Goal: Task Accomplishment & Management: Manage account settings

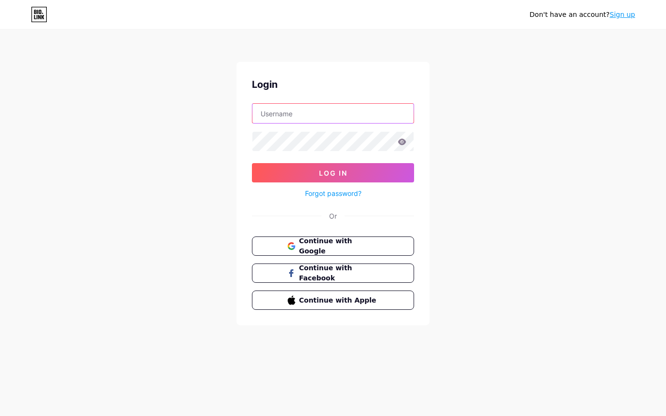
click at [352, 116] on input "text" at bounding box center [332, 113] width 161 height 19
type input "sejin@gridby.net"
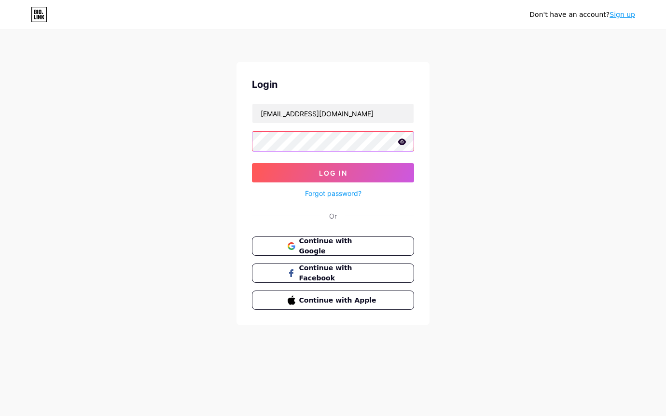
click at [252, 163] on button "Log In" at bounding box center [333, 172] width 162 height 19
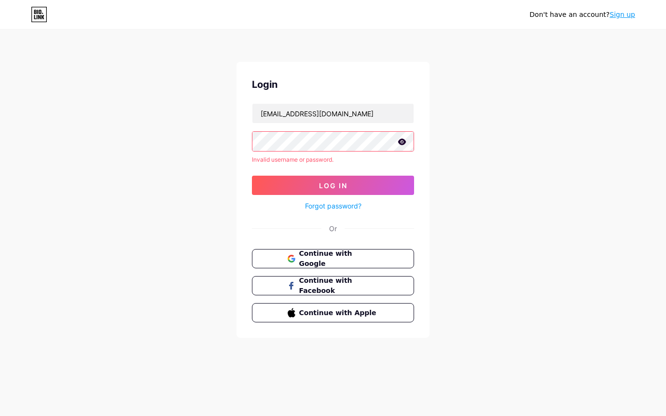
click at [399, 141] on icon at bounding box center [402, 142] width 8 height 6
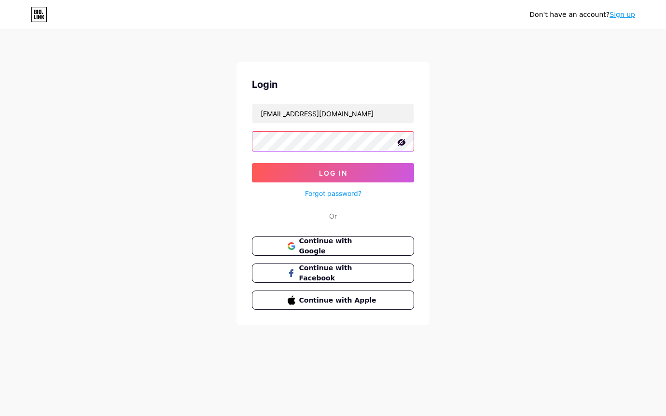
click at [252, 163] on button "Log In" at bounding box center [333, 172] width 162 height 19
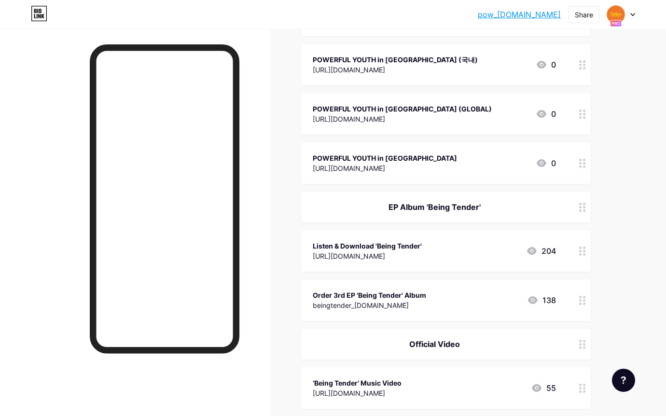
scroll to position [157, 0]
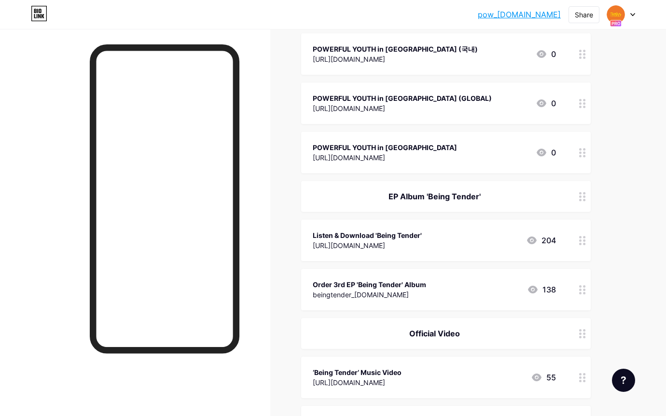
click at [634, 18] on div at bounding box center [621, 14] width 28 height 17
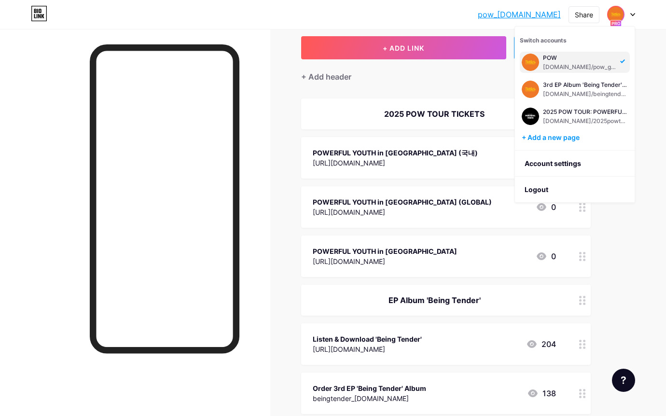
scroll to position [45, 0]
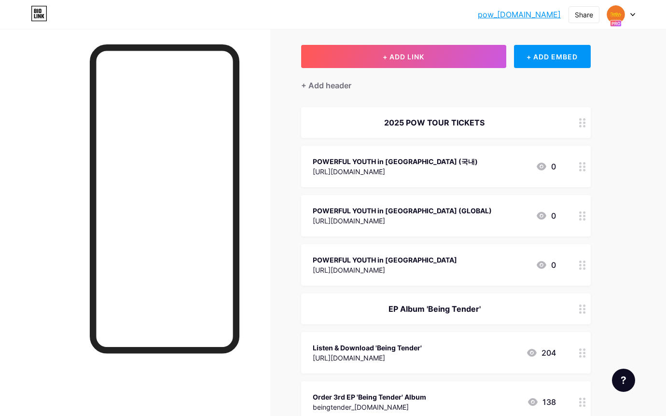
click at [560, 118] on div "2025 POW TOUR TICKETS" at bounding box center [446, 122] width 290 height 31
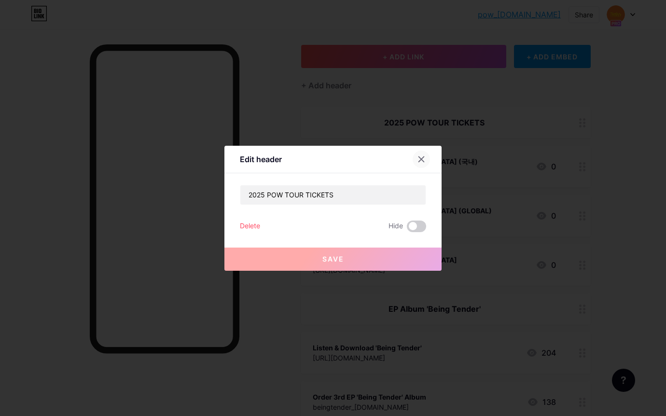
click at [427, 161] on div at bounding box center [421, 159] width 17 height 17
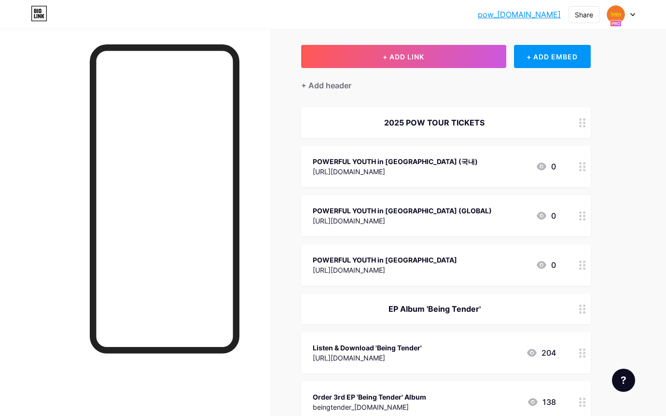
click at [581, 125] on icon at bounding box center [582, 122] width 7 height 9
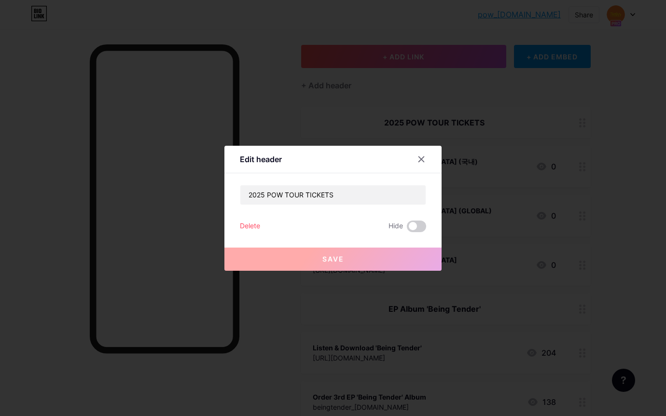
click at [249, 217] on div "2025 POW TOUR TICKETS Delete Hide Save" at bounding box center [333, 208] width 186 height 47
click at [253, 223] on div "Delete" at bounding box center [250, 227] width 20 height 12
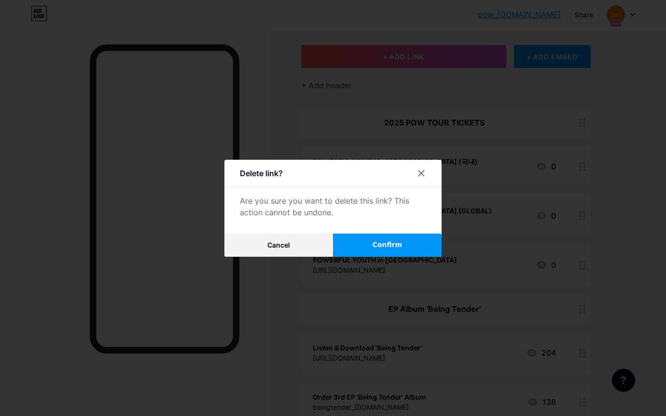
click at [347, 244] on button "Confirm" at bounding box center [387, 245] width 109 height 23
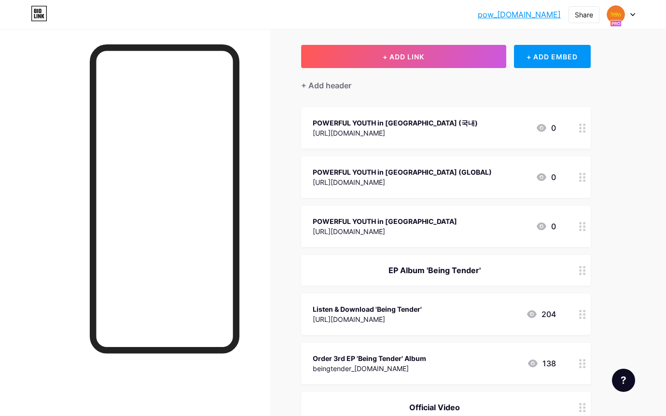
click at [586, 139] on div at bounding box center [582, 128] width 16 height 42
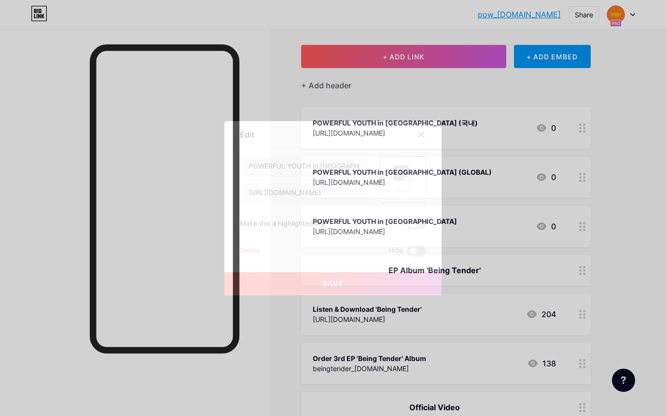
click at [418, 139] on div at bounding box center [421, 134] width 17 height 17
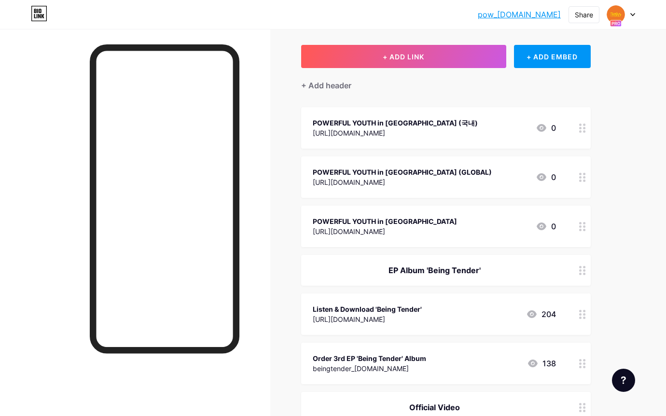
click at [580, 124] on circle at bounding box center [580, 125] width 2 height 2
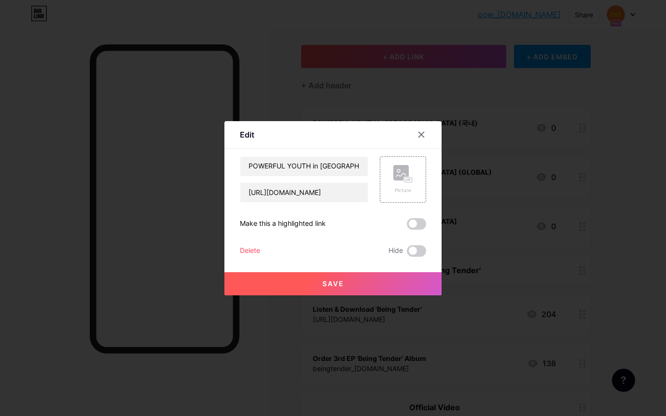
click at [253, 246] on div "Delete" at bounding box center [250, 251] width 20 height 12
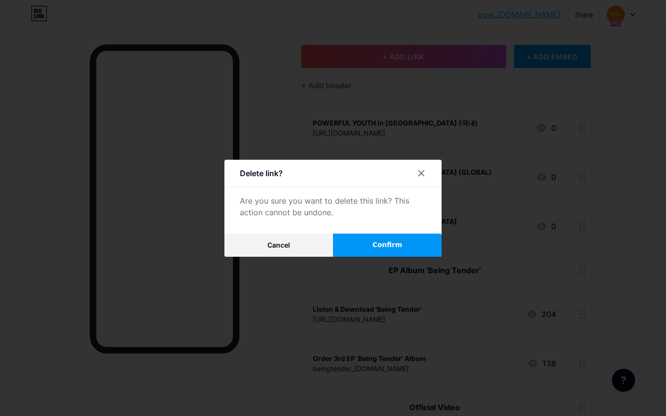
click at [372, 244] on button "Confirm" at bounding box center [387, 245] width 109 height 23
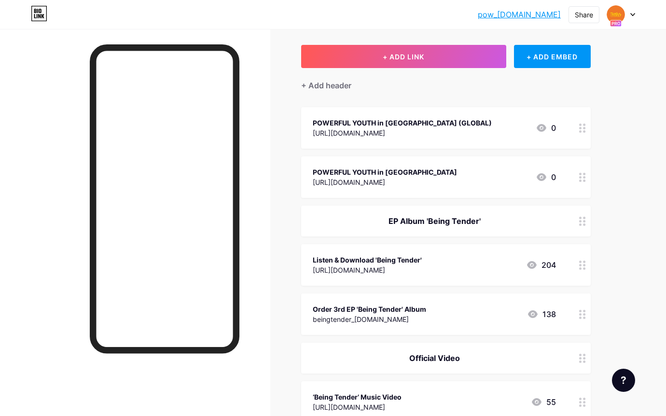
click at [584, 134] on div at bounding box center [582, 128] width 16 height 42
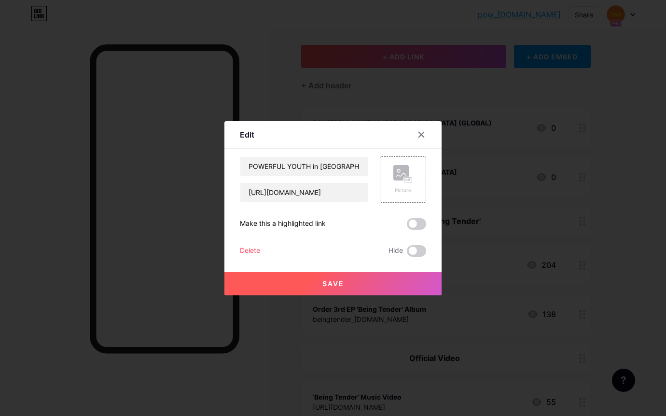
click at [253, 251] on div "Delete" at bounding box center [250, 251] width 20 height 12
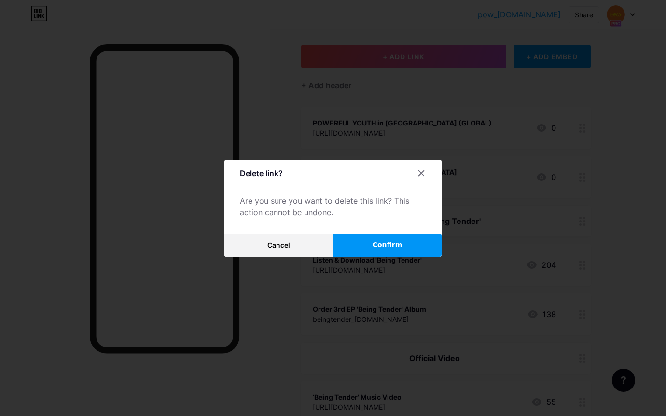
click at [362, 247] on button "Confirm" at bounding box center [387, 245] width 109 height 23
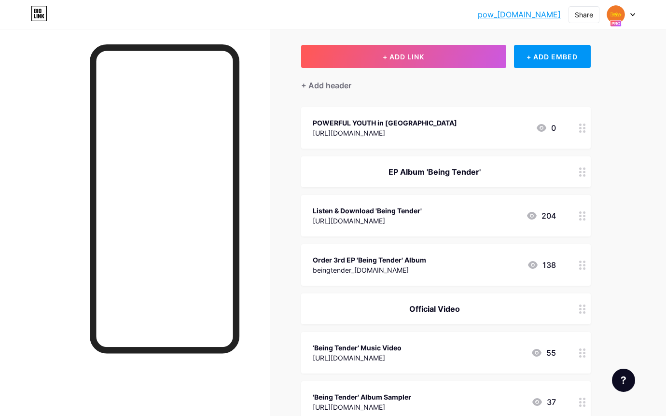
click at [587, 126] on div at bounding box center [582, 128] width 16 height 42
click at [259, 249] on div "Delete" at bounding box center [250, 251] width 20 height 12
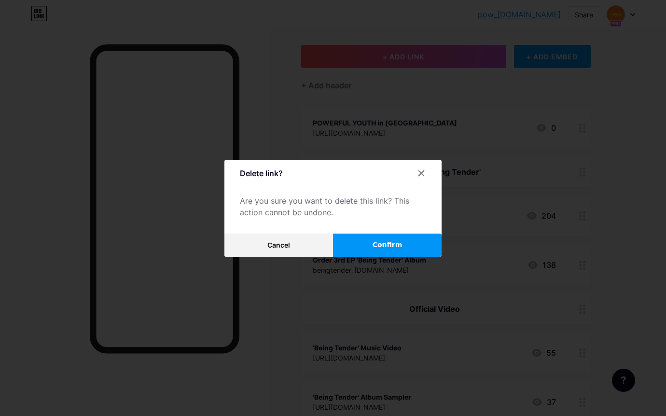
click at [358, 242] on button "Confirm" at bounding box center [387, 245] width 109 height 23
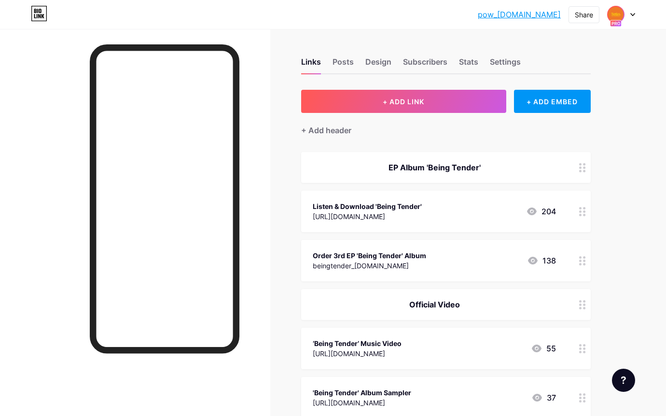
click at [618, 15] on img at bounding box center [615, 14] width 15 height 15
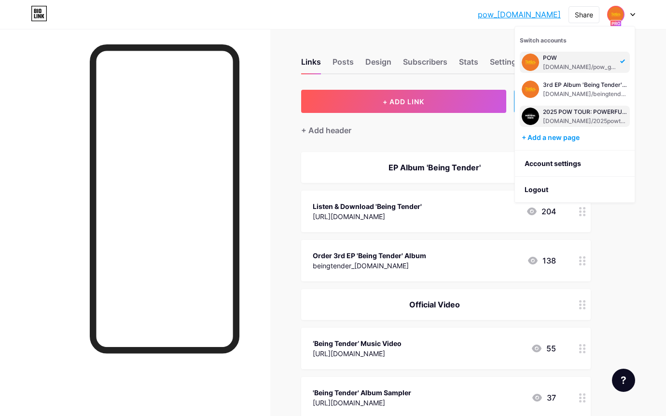
click at [595, 117] on div "[DOMAIN_NAME]/2025powtourtickets" at bounding box center [585, 121] width 85 height 8
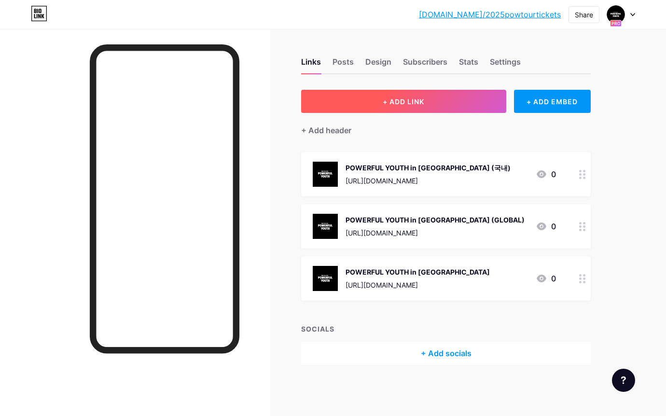
click at [489, 102] on button "+ ADD LINK" at bounding box center [403, 101] width 205 height 23
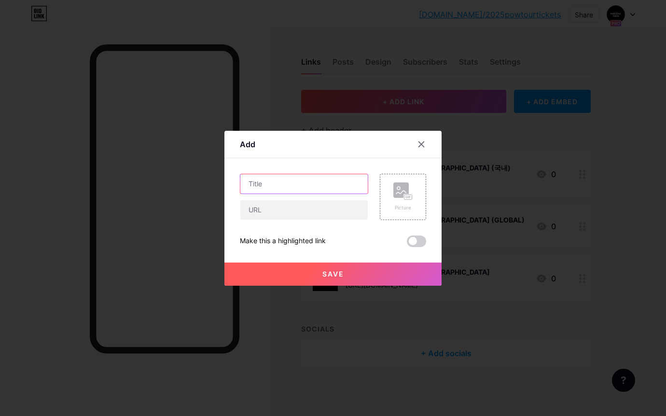
click at [334, 185] on input "text" at bounding box center [303, 183] width 127 height 19
type input "POWEFUL YOUTH in [GEOGRAPHIC_DATA]"
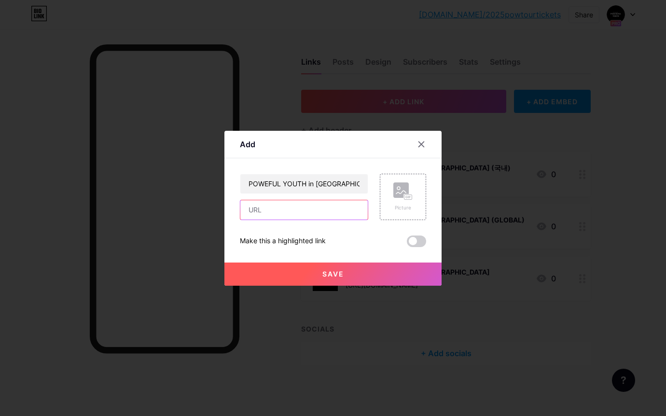
click at [319, 207] on input "text" at bounding box center [303, 209] width 127 height 19
paste input "[URL][DOMAIN_NAME]"
type input "[URL][DOMAIN_NAME]"
click at [406, 194] on rect at bounding box center [408, 196] width 8 height 5
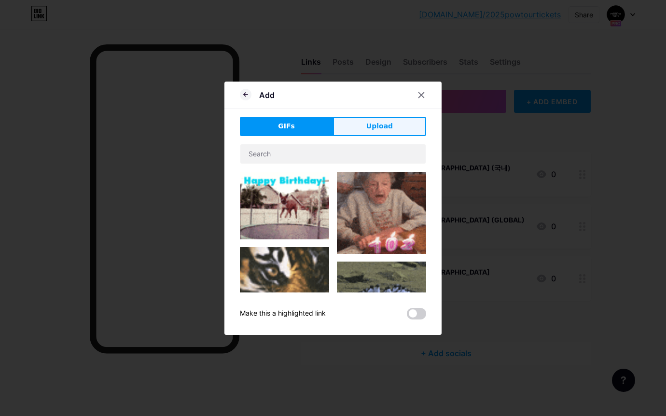
click at [351, 120] on button "Upload" at bounding box center [379, 126] width 93 height 19
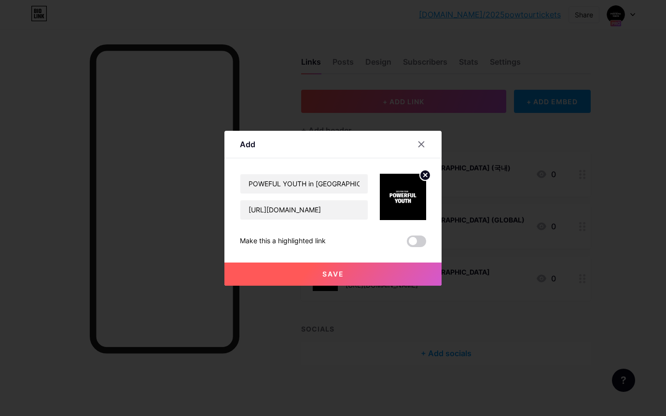
click at [411, 276] on button "Save" at bounding box center [332, 274] width 217 height 23
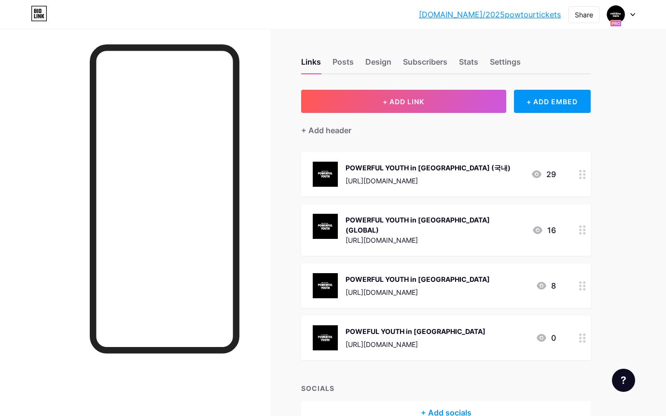
click at [617, 245] on div "Links Posts Design Subscribers Stats Settings + ADD LINK + ADD EMBED + Add head…" at bounding box center [315, 250] width 631 height 443
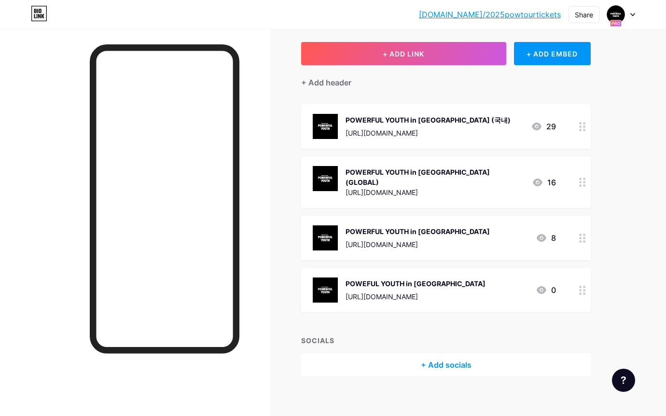
scroll to position [49, 0]
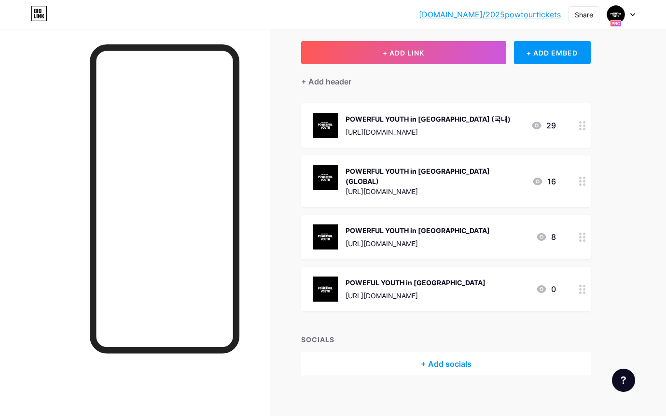
click at [583, 288] on circle at bounding box center [584, 289] width 2 height 2
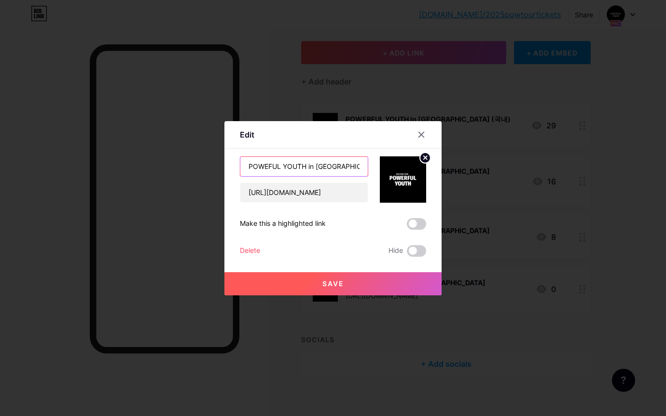
click at [269, 167] on input "POWEFUL YOUTH in [GEOGRAPHIC_DATA]" at bounding box center [303, 166] width 127 height 19
type input "POWERFUL YOUTH in [GEOGRAPHIC_DATA]"
click at [291, 283] on button "Save" at bounding box center [332, 283] width 217 height 23
